Goal: Transaction & Acquisition: Purchase product/service

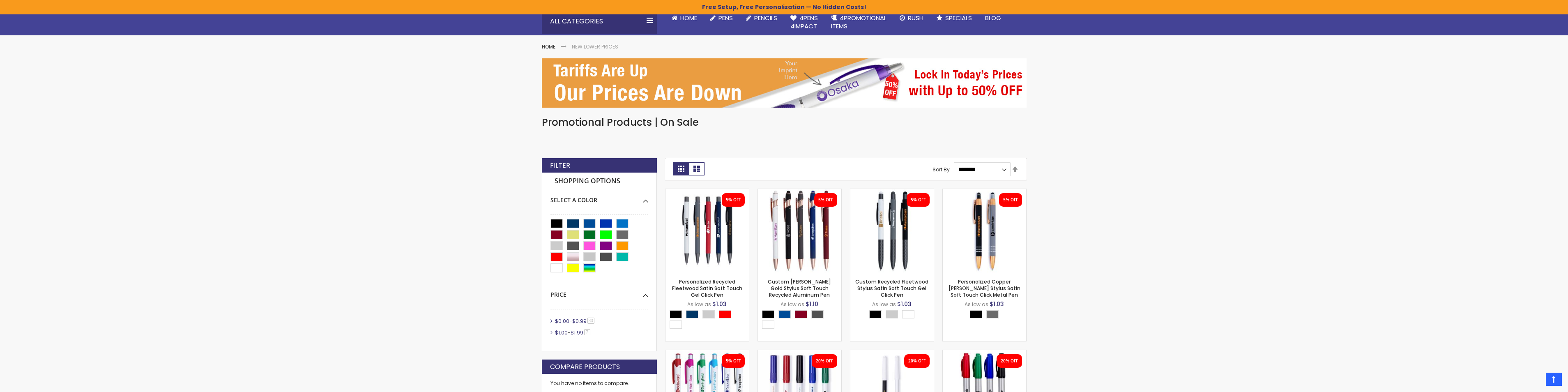
scroll to position [82, 0]
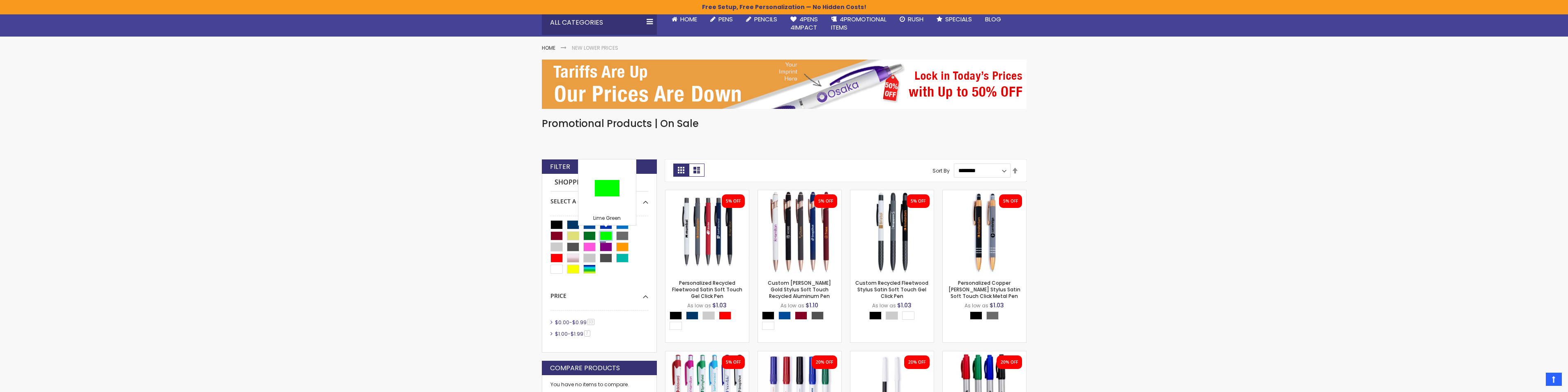
click at [609, 236] on div "Lime Green" at bounding box center [606, 236] width 12 height 9
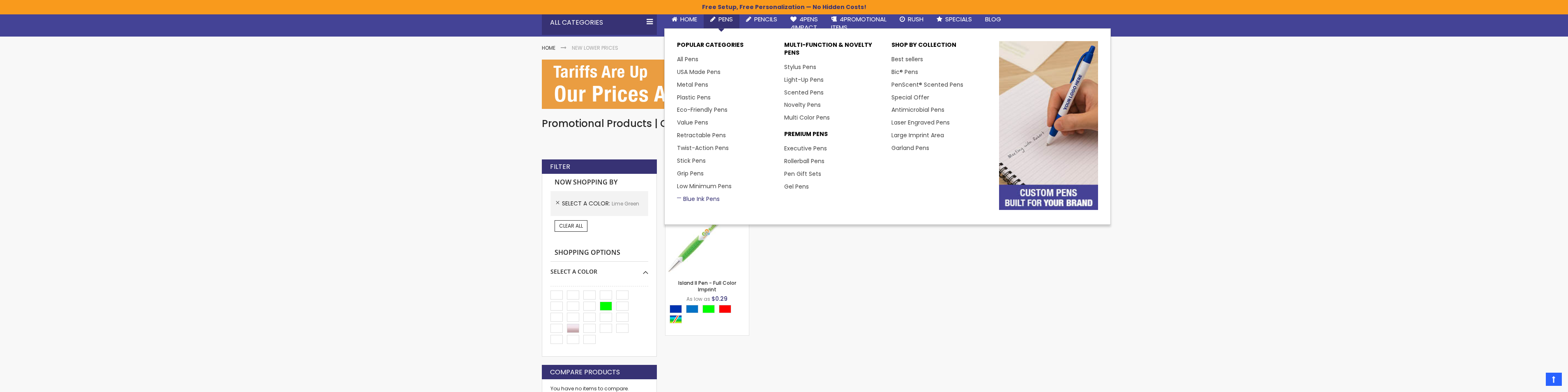
click at [682, 200] on link "Blue Ink Pens" at bounding box center [698, 198] width 43 height 8
click at [696, 201] on link "Blue Ink Pens" at bounding box center [698, 198] width 43 height 8
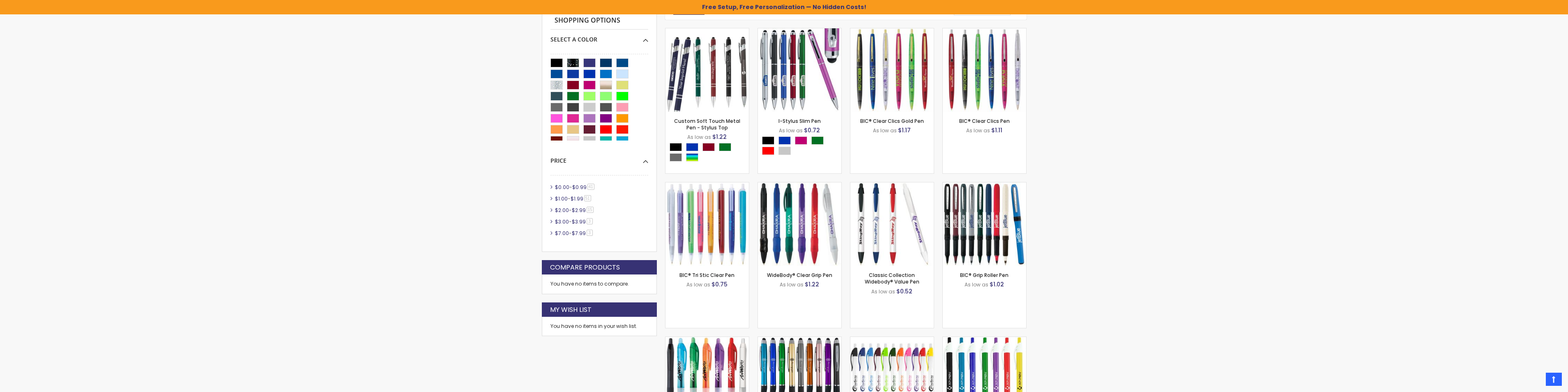
scroll to position [82, 0]
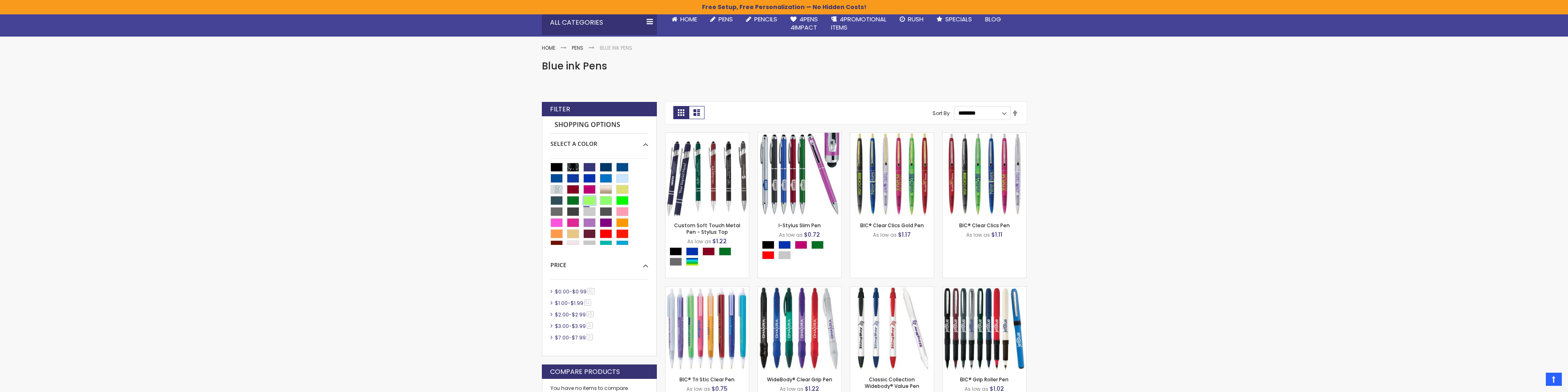
click at [593, 201] on div "Green Light" at bounding box center [589, 200] width 12 height 9
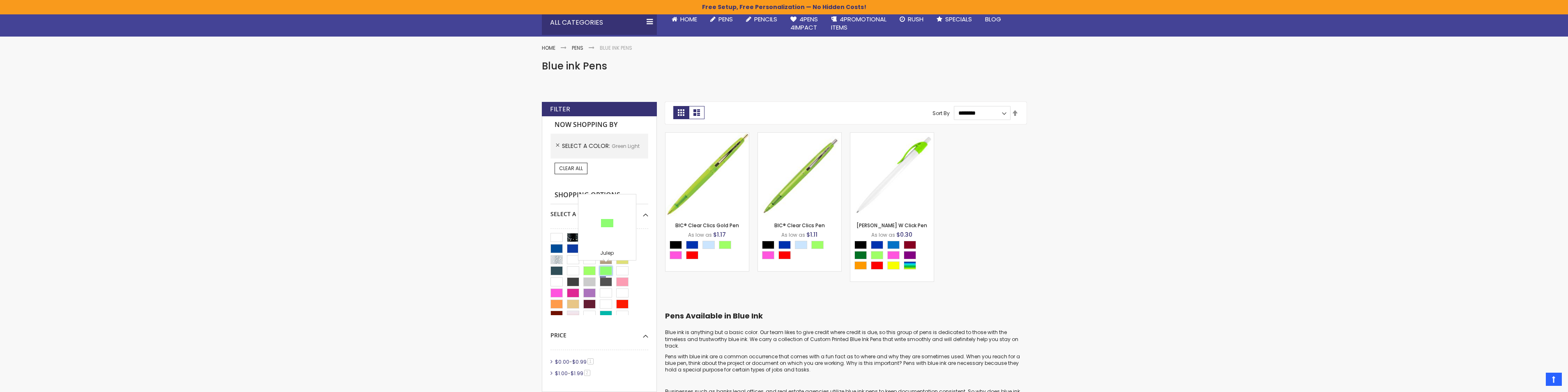
click at [603, 270] on div "Julep" at bounding box center [606, 270] width 12 height 9
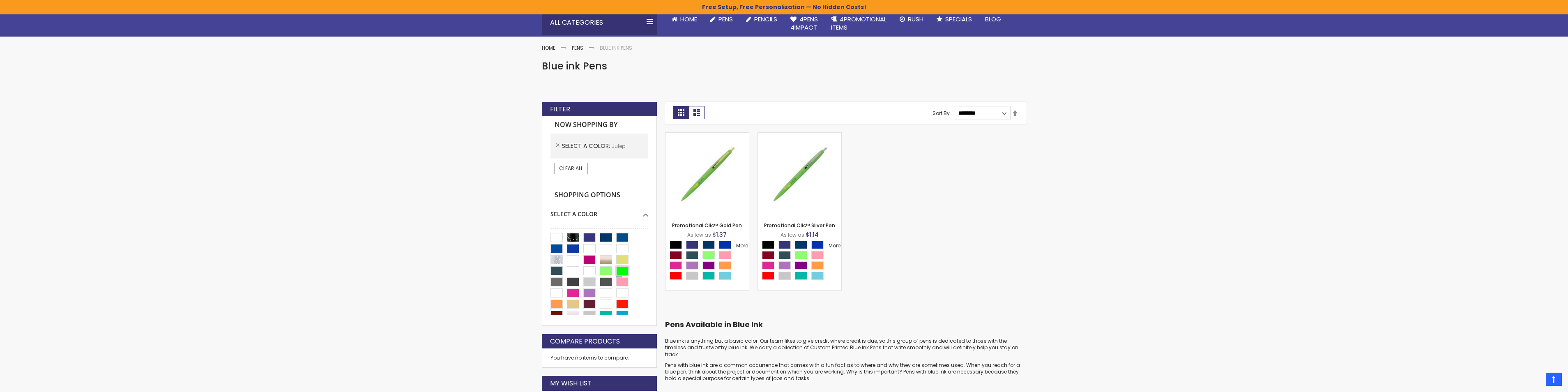
click at [628, 270] on div "Lime Green" at bounding box center [622, 270] width 12 height 9
